Goal: Task Accomplishment & Management: Complete application form

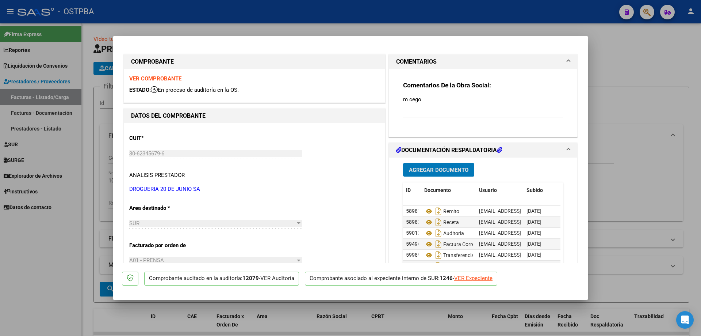
scroll to position [67, 0]
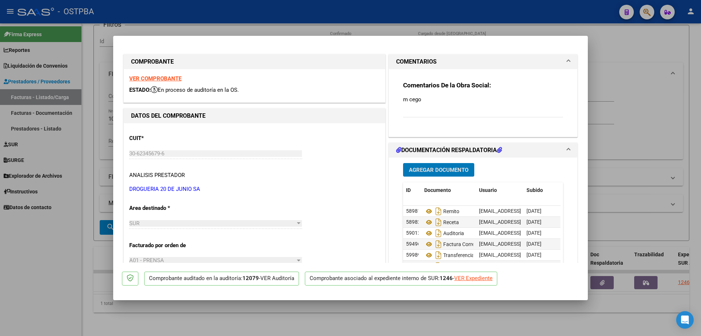
click at [224, 321] on div at bounding box center [350, 168] width 701 height 336
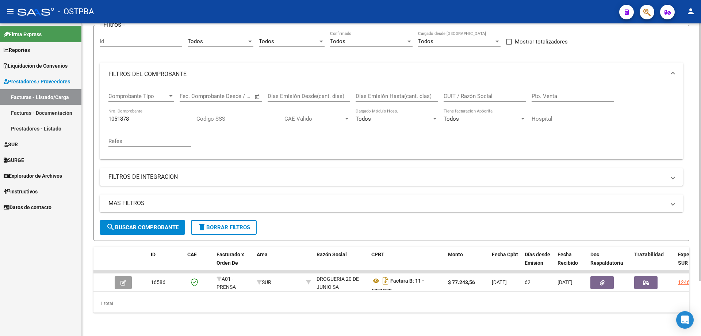
click at [144, 115] on input "1051878" at bounding box center [149, 118] width 83 height 7
type input "1051056"
click at [148, 224] on span "search Buscar Comprobante" at bounding box center [142, 227] width 72 height 7
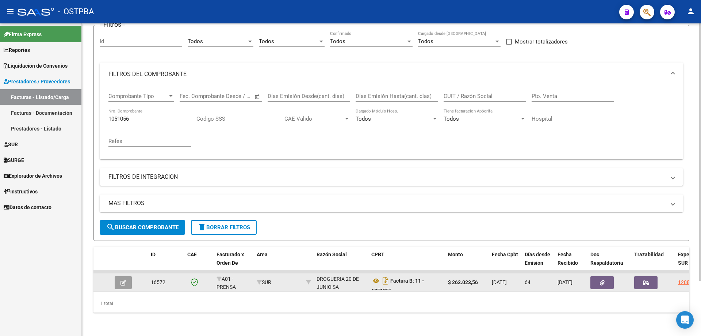
click at [121, 280] on icon "button" at bounding box center [123, 282] width 5 height 5
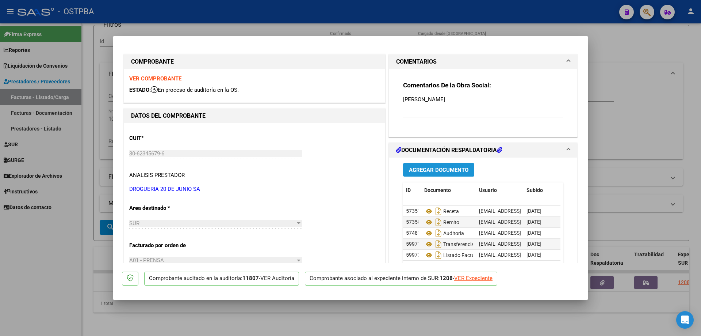
click at [428, 169] on span "Agregar Documento" at bounding box center [439, 170] width 60 height 7
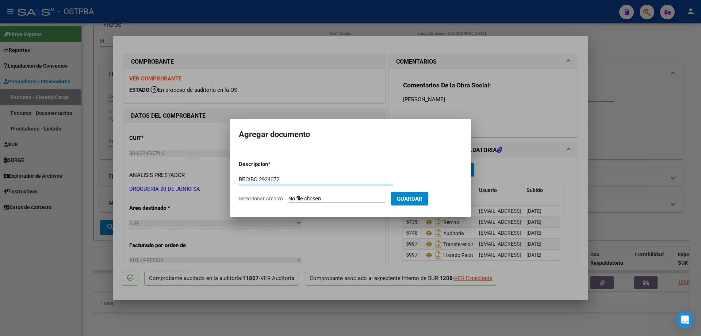
type input "RECIBO 2924072"
click at [313, 197] on input "Seleccionar Archivo" at bounding box center [337, 198] width 97 height 7
type input "C:\fakepath\IMG_20250812_0004.pdf"
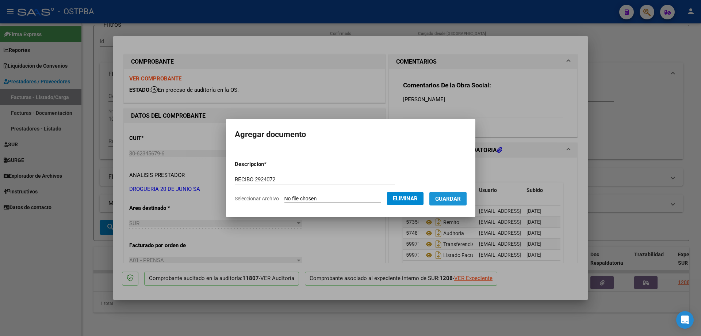
click at [452, 198] on span "Guardar" at bounding box center [448, 198] width 26 height 7
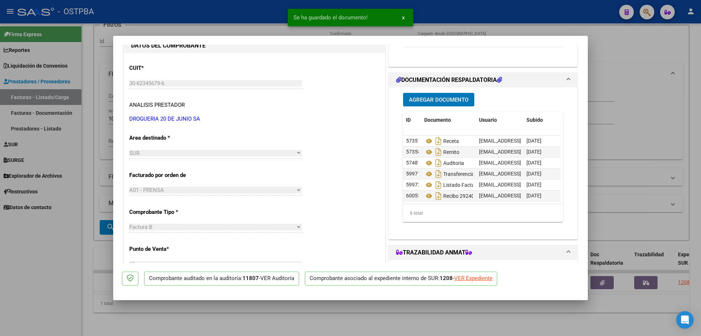
scroll to position [73, 0]
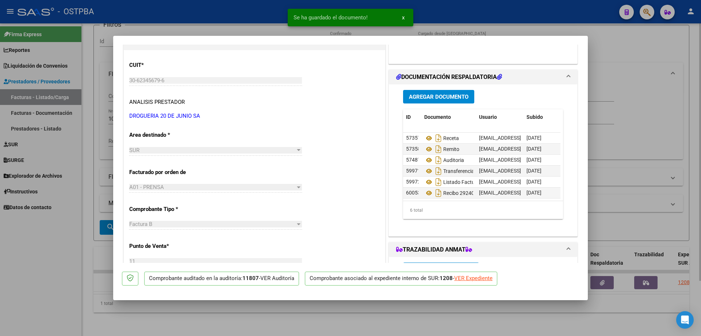
click at [339, 320] on div at bounding box center [350, 168] width 701 height 336
type input "$ 0,00"
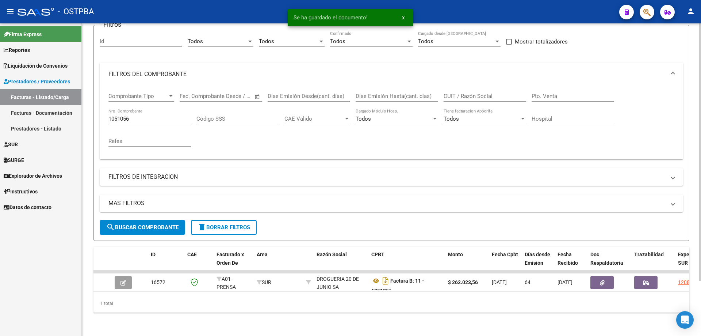
click at [162, 115] on input "1051056" at bounding box center [149, 118] width 83 height 7
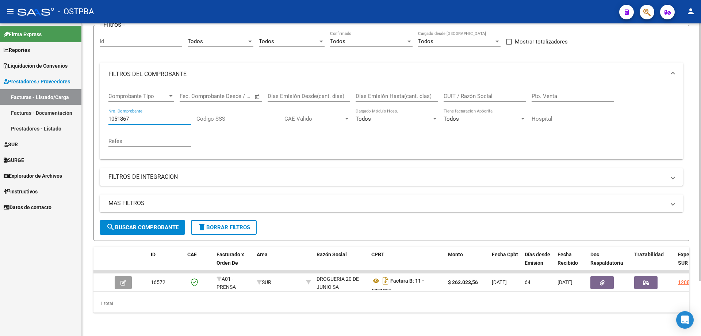
type input "1051867"
click at [136, 224] on span "search Buscar Comprobante" at bounding box center [142, 227] width 72 height 7
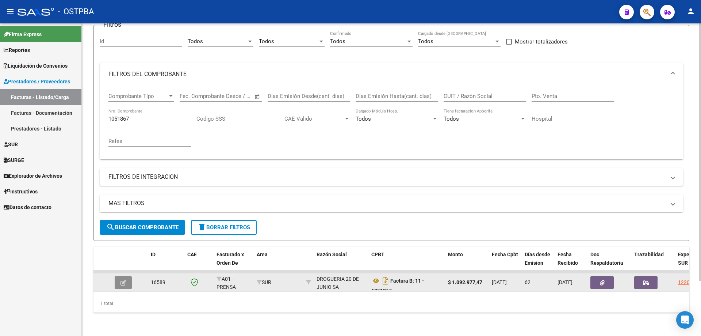
click at [122, 280] on icon "button" at bounding box center [123, 282] width 5 height 5
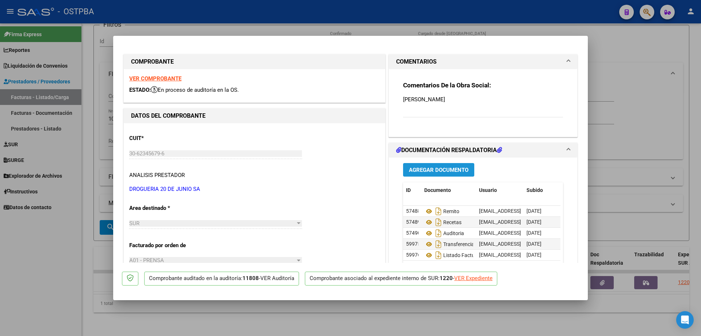
click at [431, 169] on span "Agregar Documento" at bounding box center [439, 170] width 60 height 7
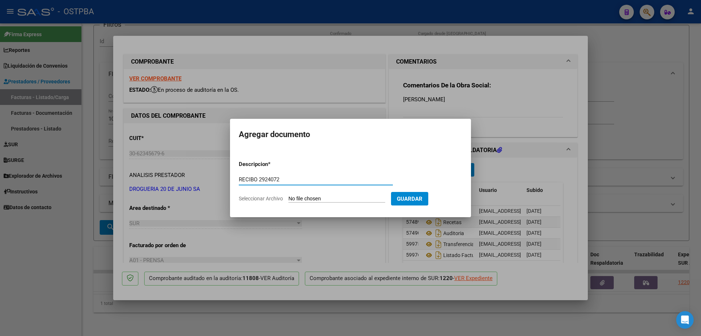
type input "RECIBO 2924072"
click at [313, 201] on input "Seleccionar Archivo" at bounding box center [337, 198] width 97 height 7
type input "C:\fakepath\IMG_20250812_0004.pdf"
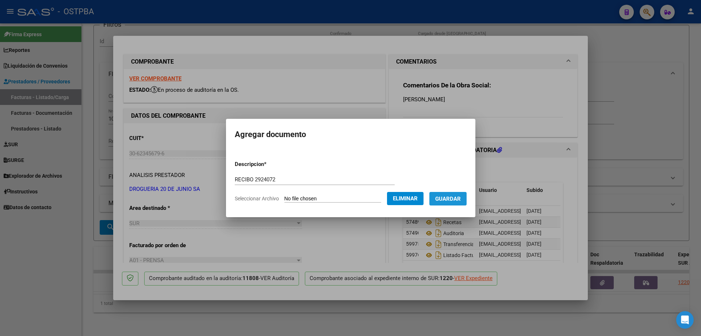
click at [458, 197] on span "Guardar" at bounding box center [448, 198] width 26 height 7
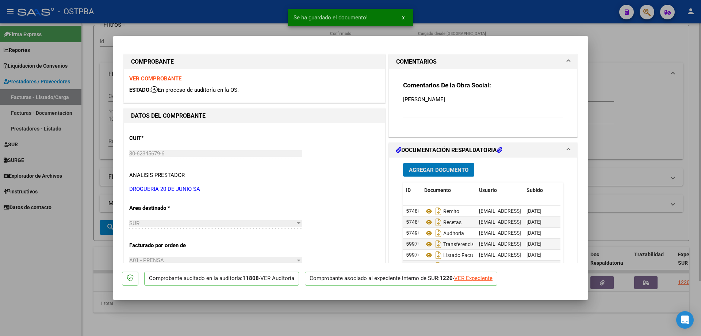
drag, startPoint x: 375, startPoint y: 325, endPoint x: 372, endPoint y: 320, distance: 6.2
click at [375, 325] on div at bounding box center [350, 168] width 701 height 336
type input "$ 0,00"
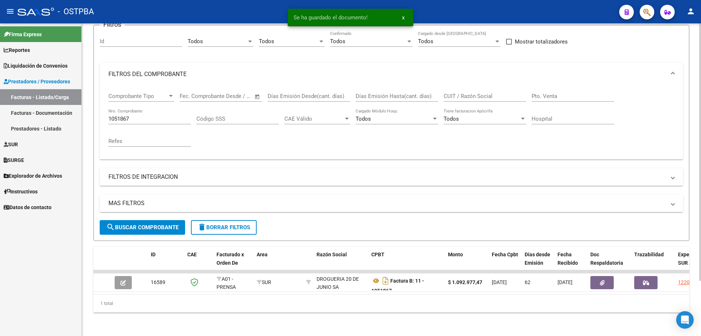
click at [160, 108] on div "1051867 Nro. Comprobante" at bounding box center [149, 116] width 83 height 16
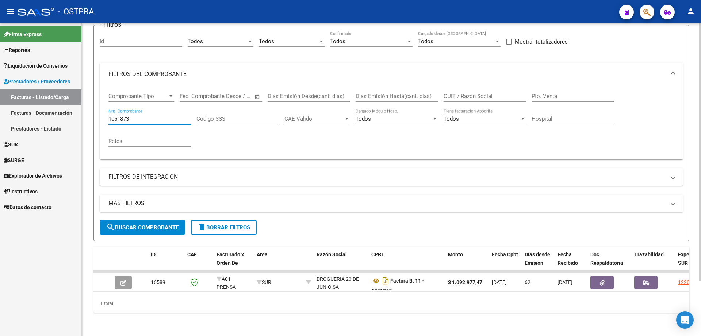
type input "1051873"
click at [146, 224] on span "search Buscar Comprobante" at bounding box center [142, 227] width 72 height 7
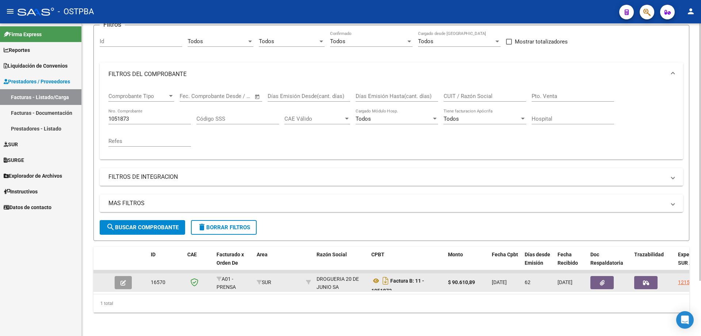
click at [122, 280] on icon "button" at bounding box center [123, 282] width 5 height 5
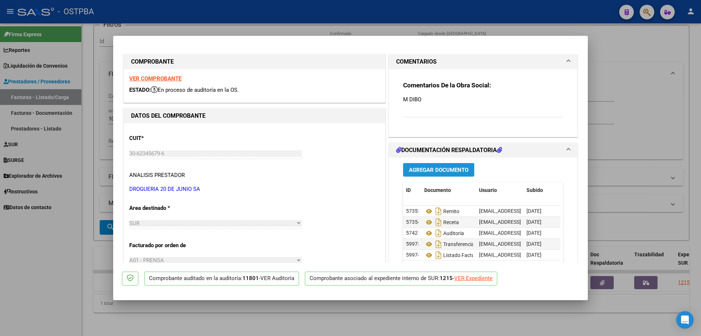
click at [444, 170] on span "Agregar Documento" at bounding box center [439, 170] width 60 height 7
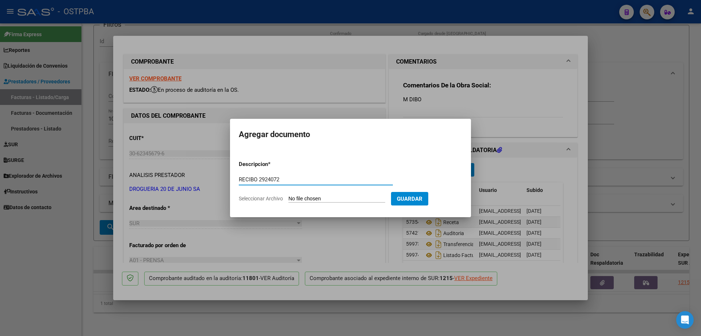
type input "RECIBO 2924072"
click at [327, 198] on input "Seleccionar Archivo" at bounding box center [337, 198] width 97 height 7
type input "C:\fakepath\IMG_20250812_0004.pdf"
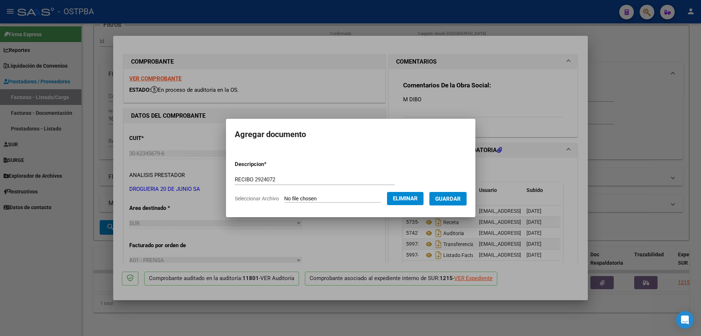
click at [457, 195] on span "Guardar" at bounding box center [448, 198] width 26 height 7
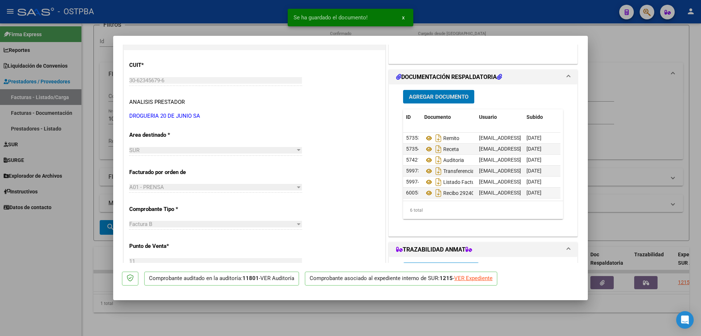
scroll to position [5, 0]
click at [385, 324] on div at bounding box center [350, 168] width 701 height 336
type input "$ 0,00"
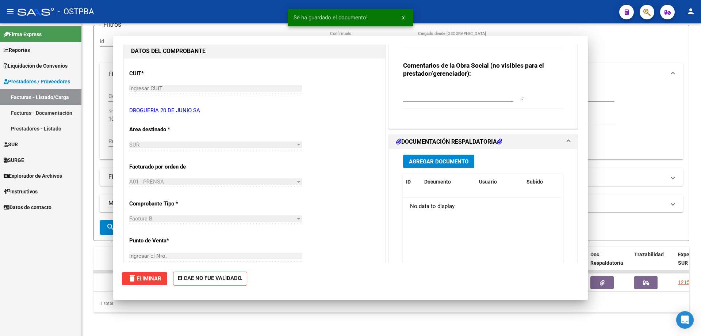
scroll to position [0, 0]
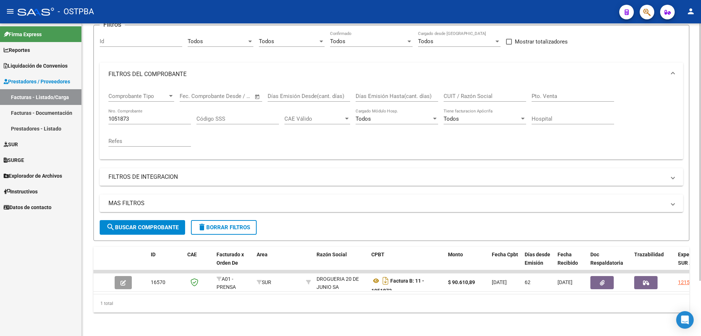
click at [154, 115] on input "1051873" at bounding box center [149, 118] width 83 height 7
type input "1051876"
click at [173, 224] on span "search Buscar Comprobante" at bounding box center [142, 227] width 72 height 7
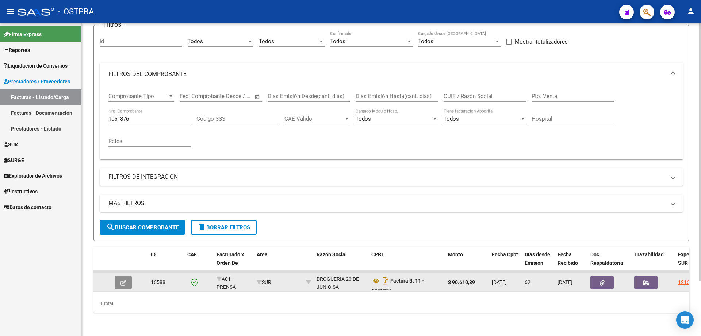
click at [120, 277] on button "button" at bounding box center [123, 282] width 17 height 13
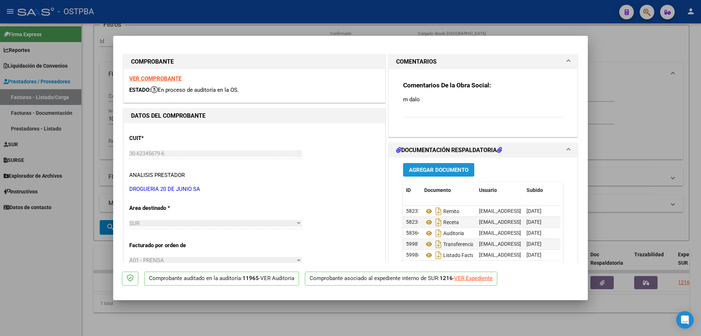
click at [421, 169] on span "Agregar Documento" at bounding box center [439, 170] width 60 height 7
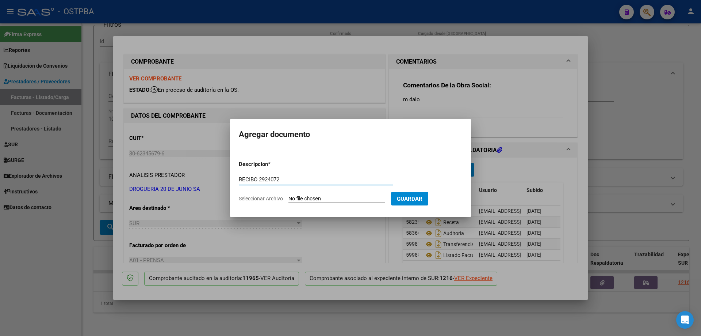
type input "RECIBO 2924072"
click at [308, 198] on input "Seleccionar Archivo" at bounding box center [337, 198] width 97 height 7
type input "C:\fakepath\IMG_20250812_0004.pdf"
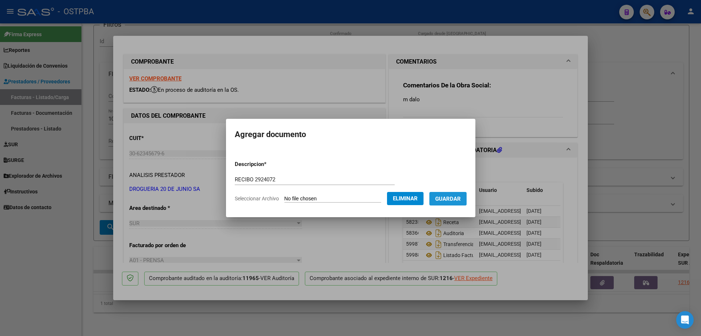
click at [454, 194] on button "Guardar" at bounding box center [448, 199] width 37 height 14
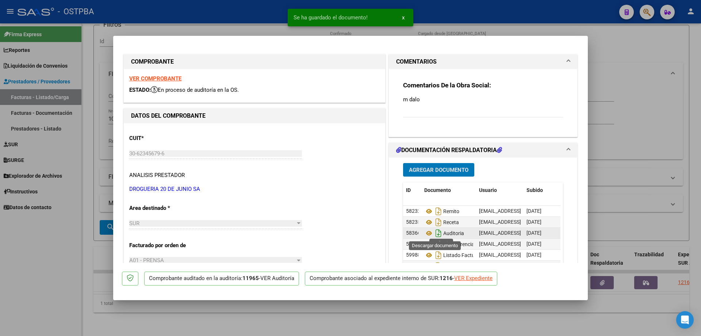
scroll to position [5, 0]
click at [352, 315] on div at bounding box center [350, 168] width 701 height 336
type input "$ 0,00"
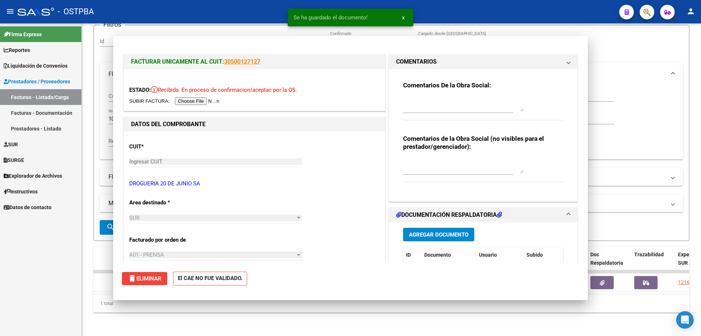
scroll to position [0, 0]
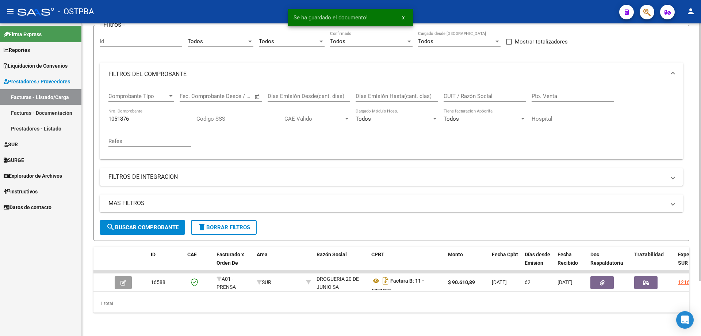
click at [180, 115] on input "1051876" at bounding box center [149, 118] width 83 height 7
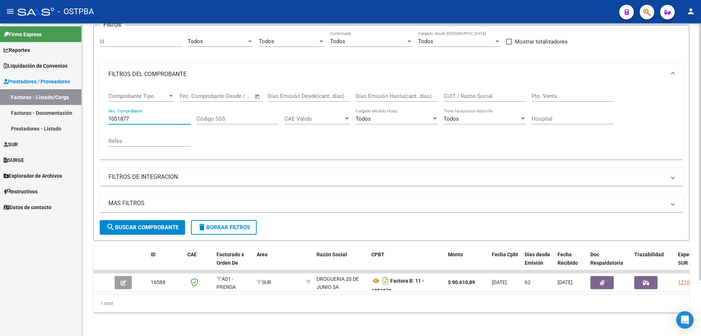
type input "1051877"
click at [133, 224] on span "search Buscar Comprobante" at bounding box center [142, 227] width 72 height 7
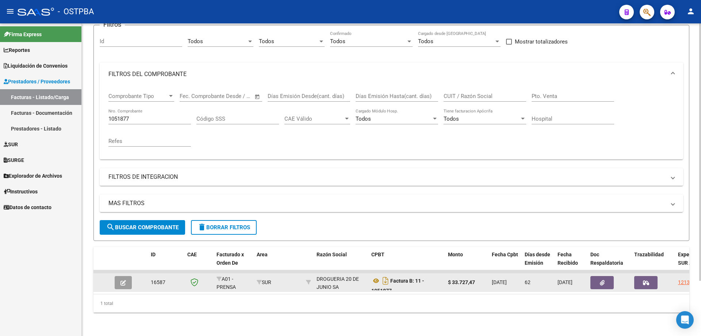
click at [124, 280] on icon "button" at bounding box center [123, 282] width 5 height 5
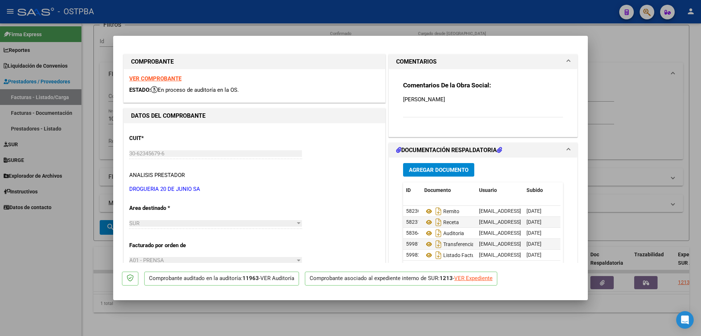
click at [432, 170] on span "Agregar Documento" at bounding box center [439, 170] width 60 height 7
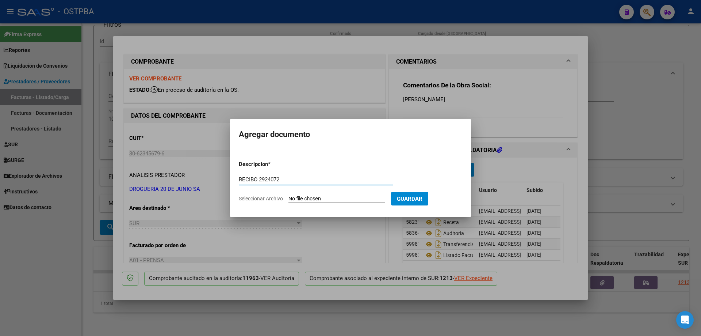
type input "RECIBO 2924072"
click at [328, 199] on input "Seleccionar Archivo" at bounding box center [337, 198] width 97 height 7
type input "C:\fakepath\IMG_20250812_0004.pdf"
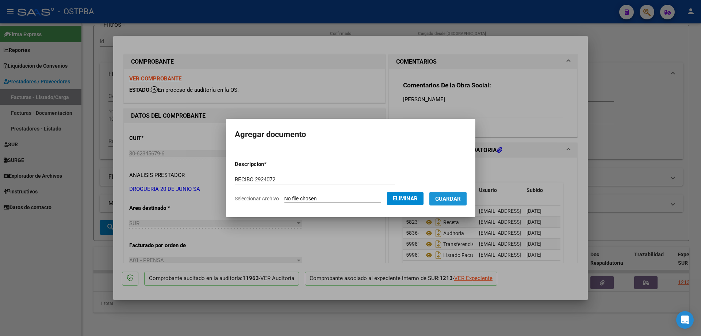
click at [451, 198] on span "Guardar" at bounding box center [448, 198] width 26 height 7
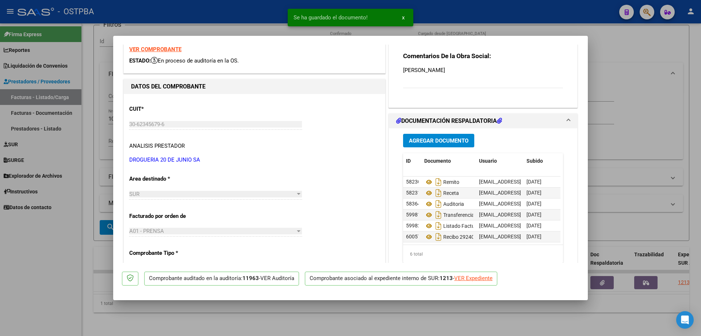
scroll to position [5, 0]
click at [355, 325] on div at bounding box center [350, 168] width 701 height 336
type input "$ 0,00"
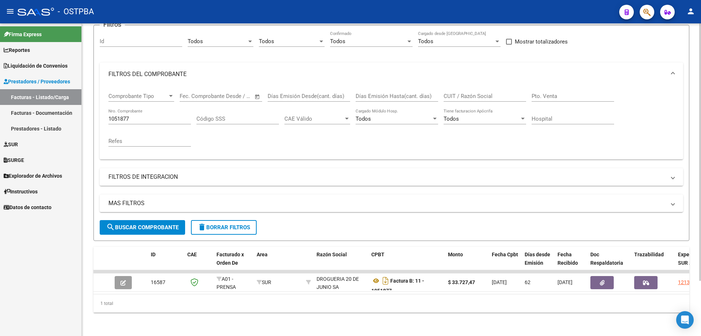
click at [143, 115] on input "1051877" at bounding box center [149, 118] width 83 height 7
type input "1051878"
click at [137, 224] on span "search Buscar Comprobante" at bounding box center [142, 227] width 72 height 7
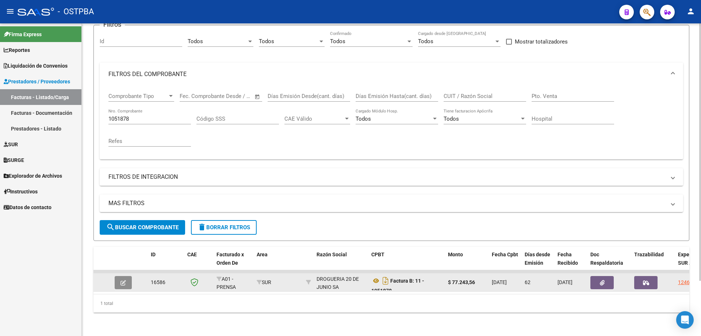
click at [121, 280] on icon "button" at bounding box center [123, 282] width 5 height 5
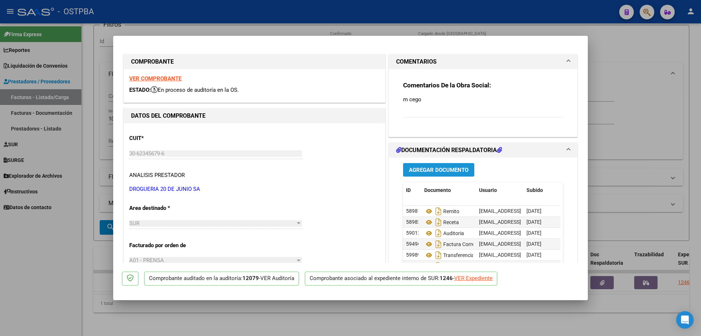
click at [433, 167] on span "Agregar Documento" at bounding box center [439, 170] width 60 height 7
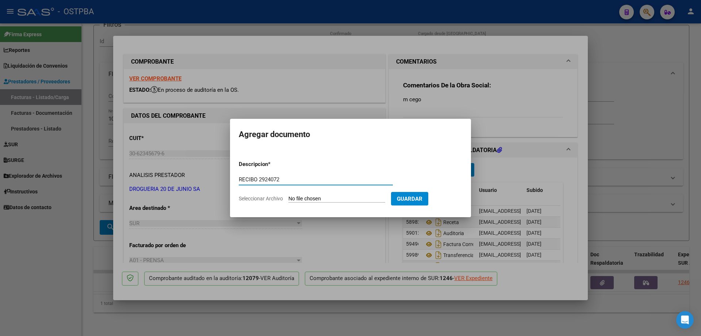
type input "RECIBO 2924072"
click at [314, 199] on input "Seleccionar Archivo" at bounding box center [337, 198] width 97 height 7
type input "C:\fakepath\IMG_20250812_0004.pdf"
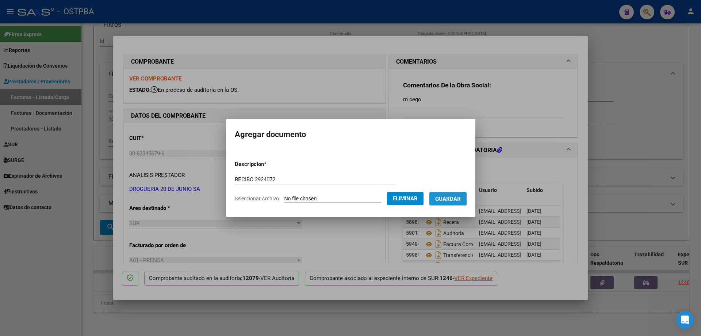
click at [450, 198] on span "Guardar" at bounding box center [448, 198] width 26 height 7
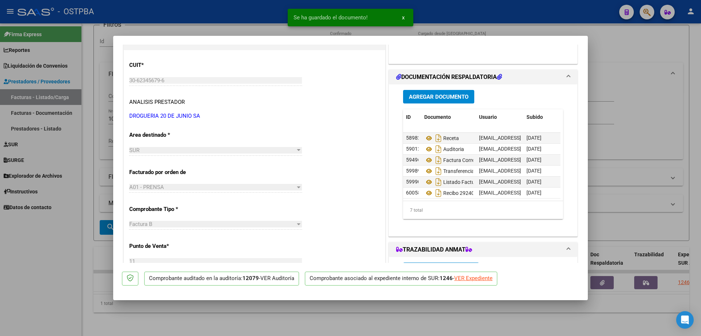
scroll to position [16, 0]
click at [351, 317] on div at bounding box center [350, 168] width 701 height 336
type input "$ 0,00"
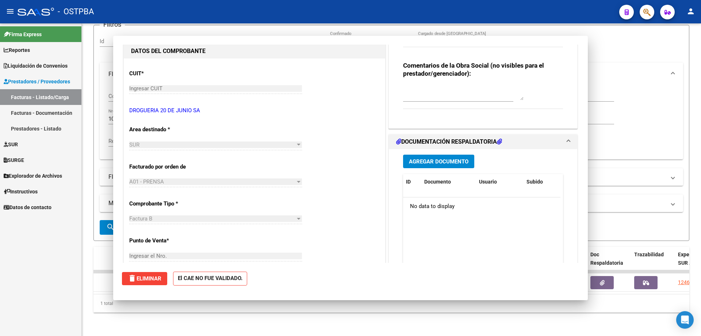
scroll to position [0, 0]
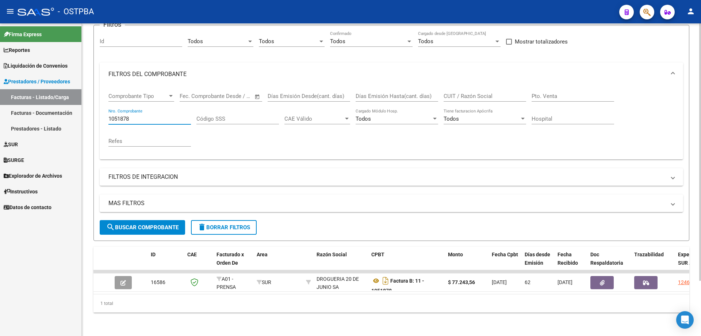
click at [152, 115] on input "1051878" at bounding box center [149, 118] width 83 height 7
type input "1051879"
click at [145, 224] on span "search Buscar Comprobante" at bounding box center [142, 227] width 72 height 7
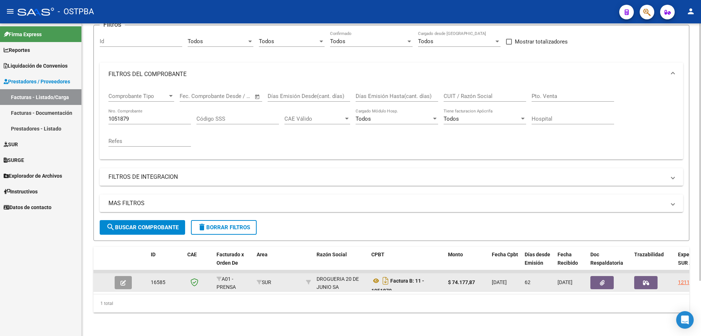
click at [127, 277] on button "button" at bounding box center [123, 282] width 17 height 13
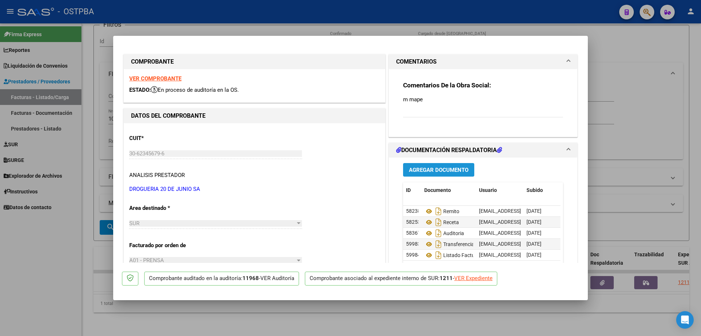
click at [433, 168] on span "Agregar Documento" at bounding box center [439, 170] width 60 height 7
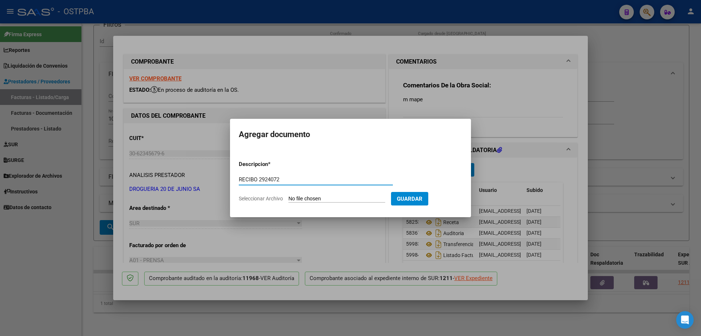
type input "RECIBO 2924072"
click at [325, 199] on input "Seleccionar Archivo" at bounding box center [337, 198] width 97 height 7
type input "C:\fakepath\IMG_20250812_0004.pdf"
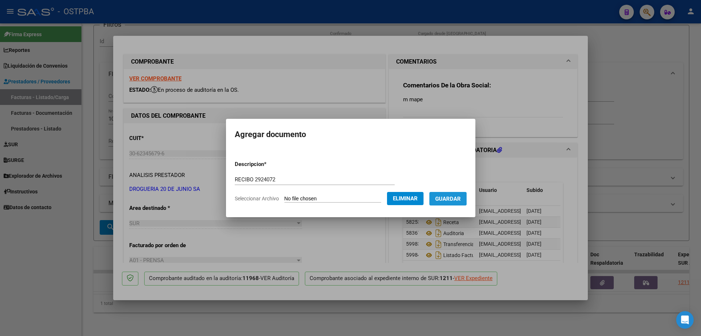
click at [449, 198] on span "Guardar" at bounding box center [448, 198] width 26 height 7
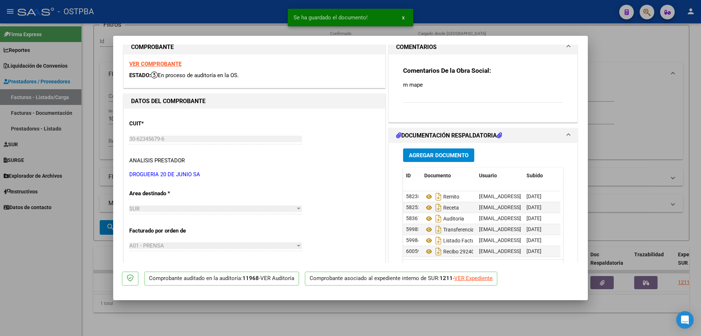
scroll to position [5, 0]
click at [397, 318] on div at bounding box center [350, 168] width 701 height 336
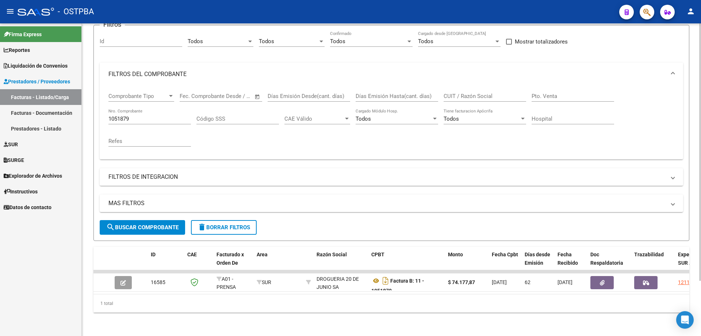
click at [163, 115] on input "1051879" at bounding box center [149, 118] width 83 height 7
click at [138, 115] on input "1051879" at bounding box center [149, 118] width 83 height 7
type input "1052328"
click at [146, 224] on span "search Buscar Comprobante" at bounding box center [142, 227] width 72 height 7
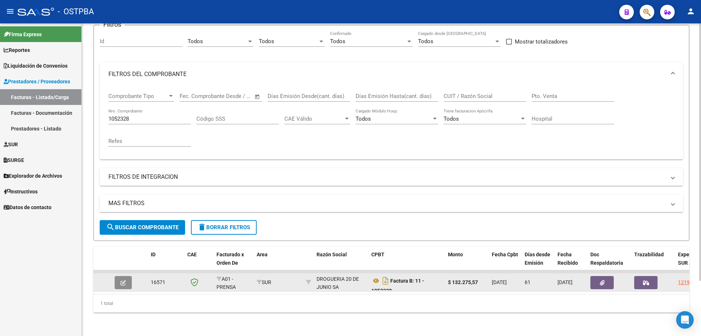
click at [122, 280] on icon "button" at bounding box center [123, 282] width 5 height 5
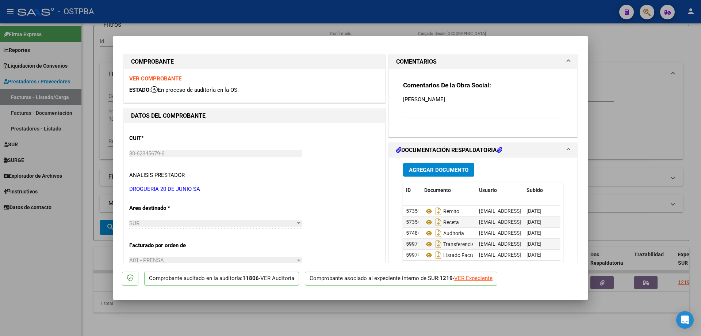
click at [432, 168] on span "Agregar Documento" at bounding box center [439, 170] width 60 height 7
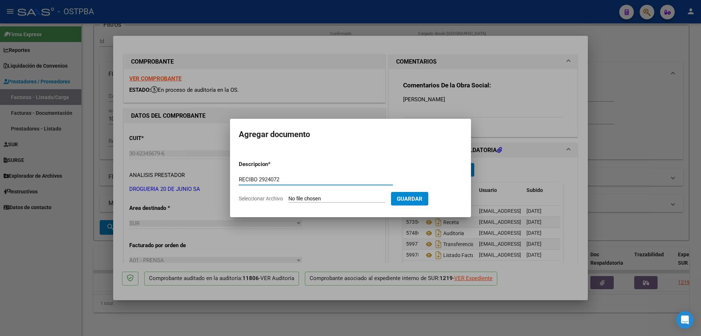
type input "RECIBO 2924072"
click at [323, 199] on input "Seleccionar Archivo" at bounding box center [337, 198] width 97 height 7
type input "C:\fakepath\IMG_20250812_0004.pdf"
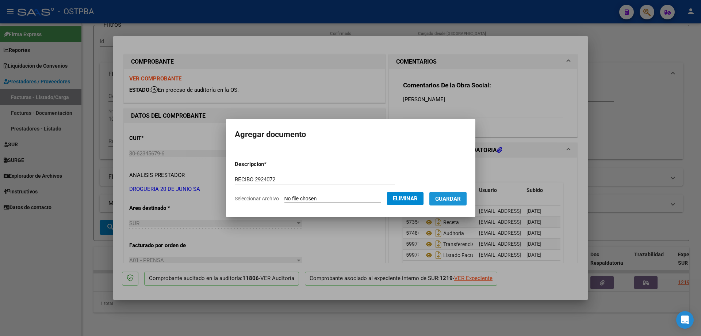
click at [451, 199] on span "Guardar" at bounding box center [448, 198] width 26 height 7
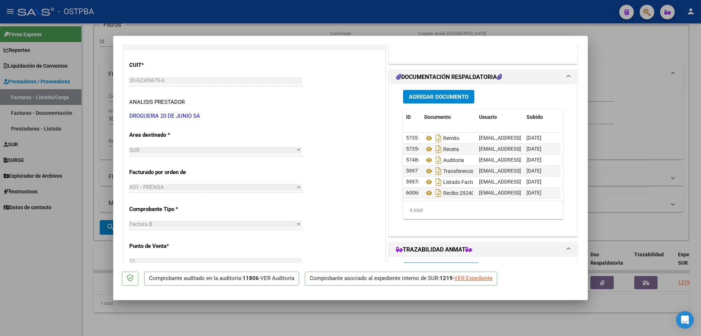
click at [400, 315] on div at bounding box center [350, 168] width 701 height 336
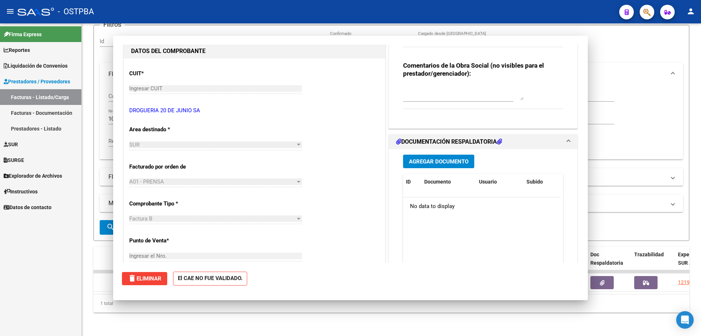
scroll to position [0, 0]
